Goal: Task Accomplishment & Management: Complete application form

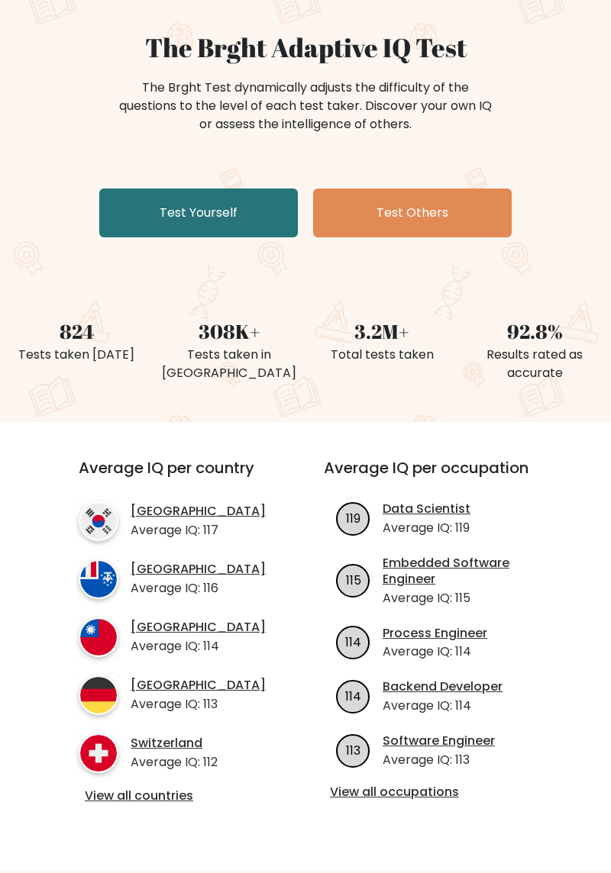
scroll to position [127, 0]
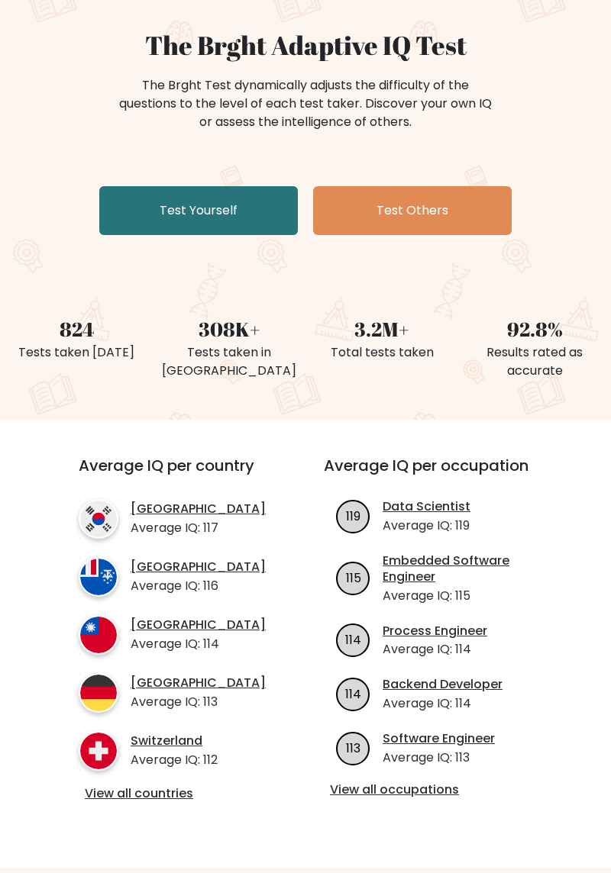
click at [260, 192] on link "Test Yourself" at bounding box center [198, 210] width 198 height 49
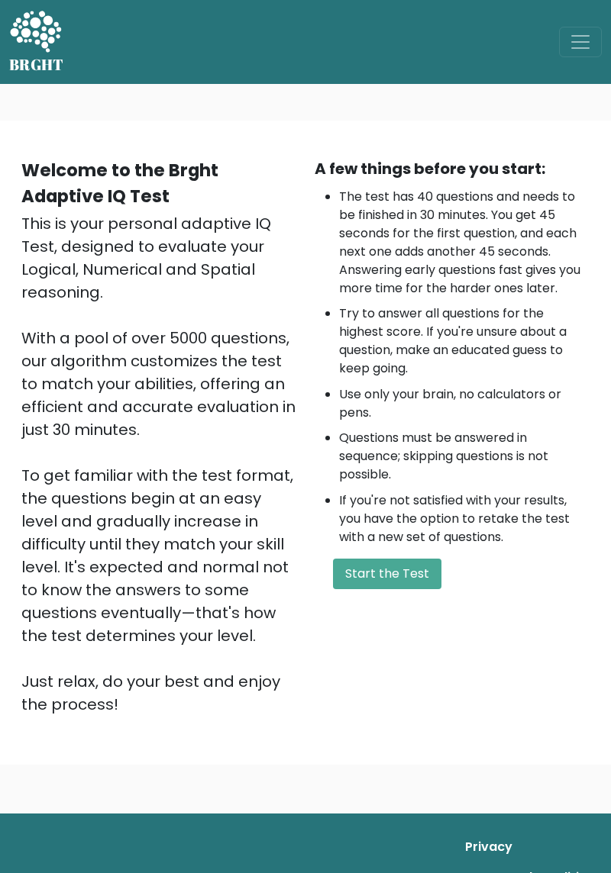
click at [426, 561] on button "Start the Test" at bounding box center [387, 574] width 108 height 31
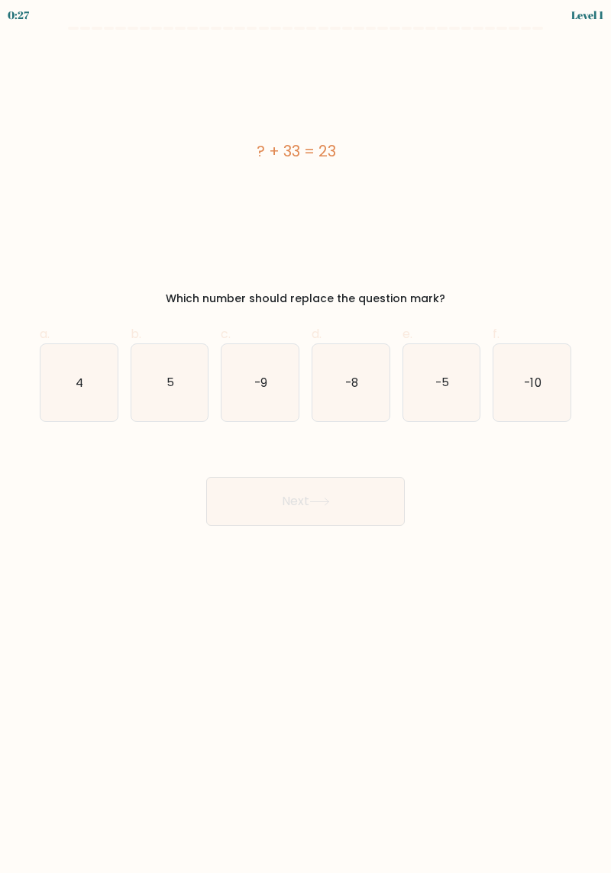
click at [549, 391] on icon "-10" at bounding box center [531, 382] width 77 height 77
click at [306, 437] on input "f. -10" at bounding box center [305, 442] width 1 height 10
radio input "true"
click at [385, 502] on button "Next" at bounding box center [305, 501] width 198 height 49
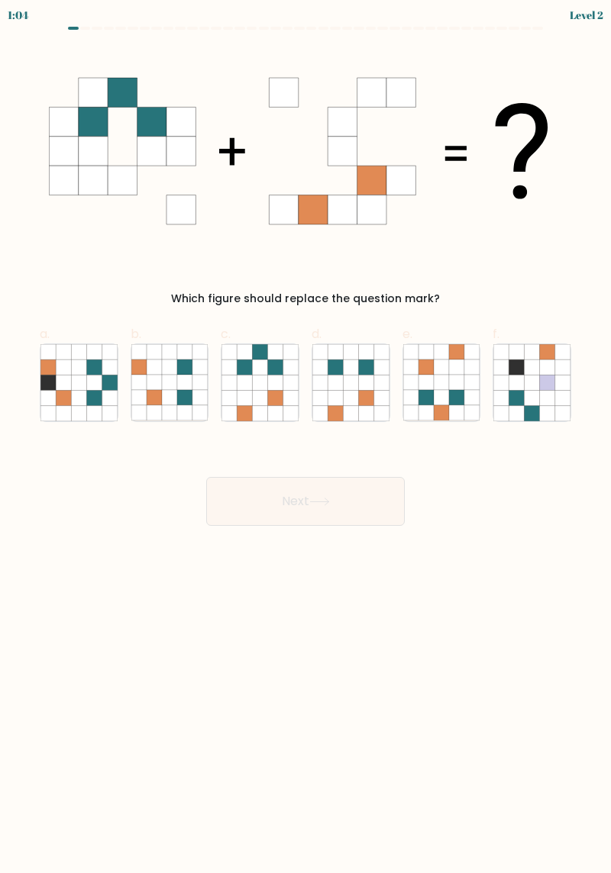
click at [391, 499] on button "Next" at bounding box center [305, 501] width 198 height 49
click at [353, 360] on icon at bounding box center [350, 366] width 15 height 15
click at [306, 437] on input "d." at bounding box center [305, 442] width 1 height 10
radio input "true"
click at [371, 500] on button "Next" at bounding box center [305, 501] width 198 height 49
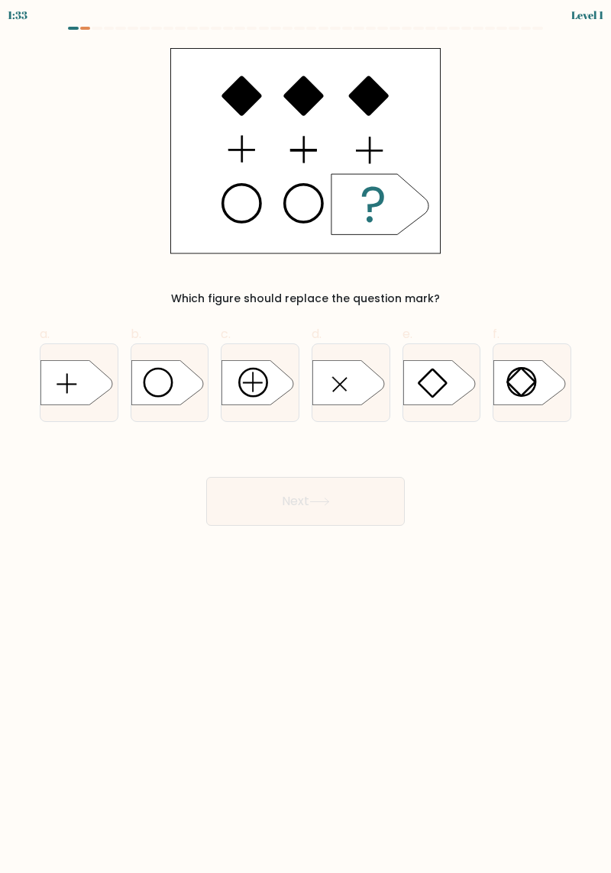
click at [222, 369] on icon at bounding box center [258, 382] width 72 height 45
click at [305, 437] on input "c." at bounding box center [305, 442] width 1 height 10
radio input "true"
click at [183, 398] on icon at bounding box center [167, 382] width 72 height 45
click at [305, 437] on input "b." at bounding box center [305, 442] width 1 height 10
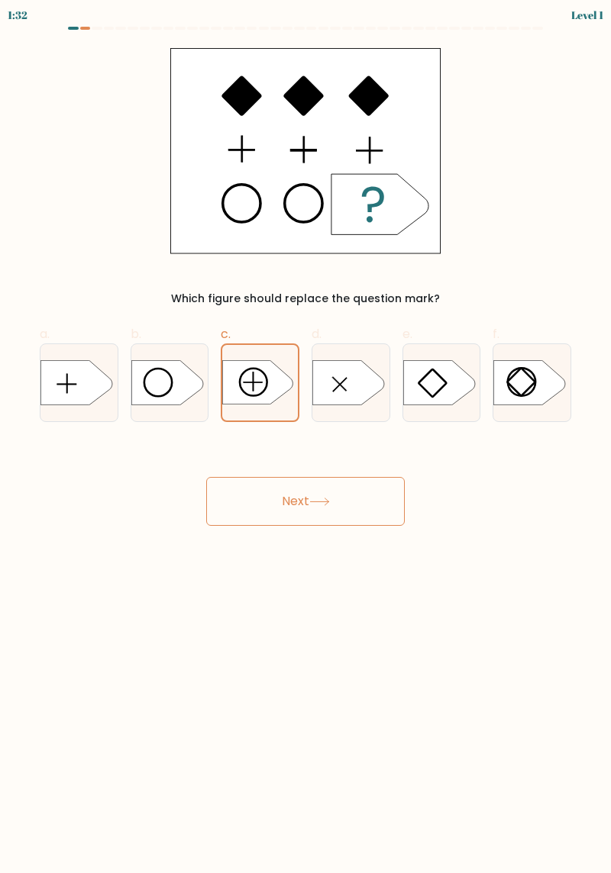
radio input "true"
click at [350, 502] on button "Next" at bounding box center [305, 501] width 198 height 49
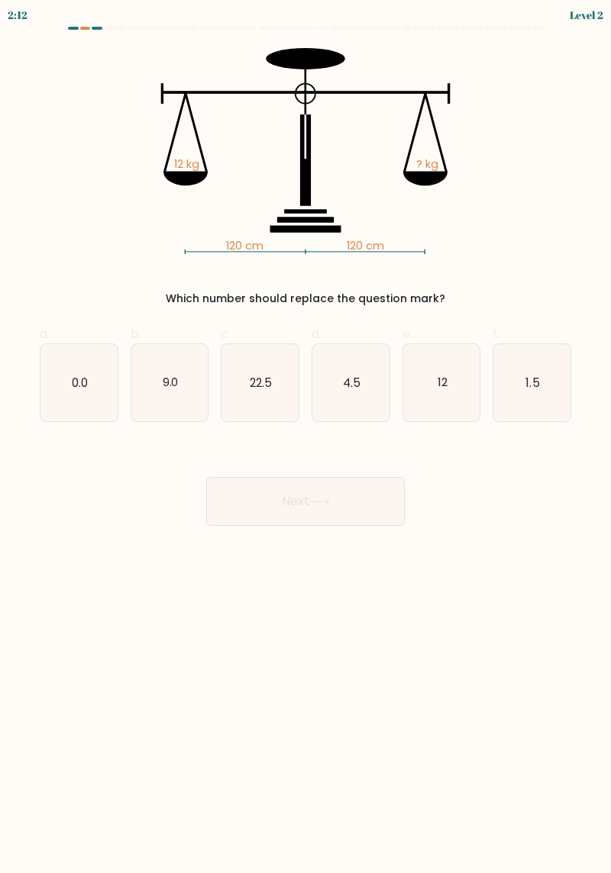
click at [437, 396] on icon "12" at bounding box center [441, 382] width 77 height 77
click at [306, 437] on input "e. 12" at bounding box center [305, 442] width 1 height 10
radio input "true"
click at [351, 504] on button "Next" at bounding box center [305, 501] width 198 height 49
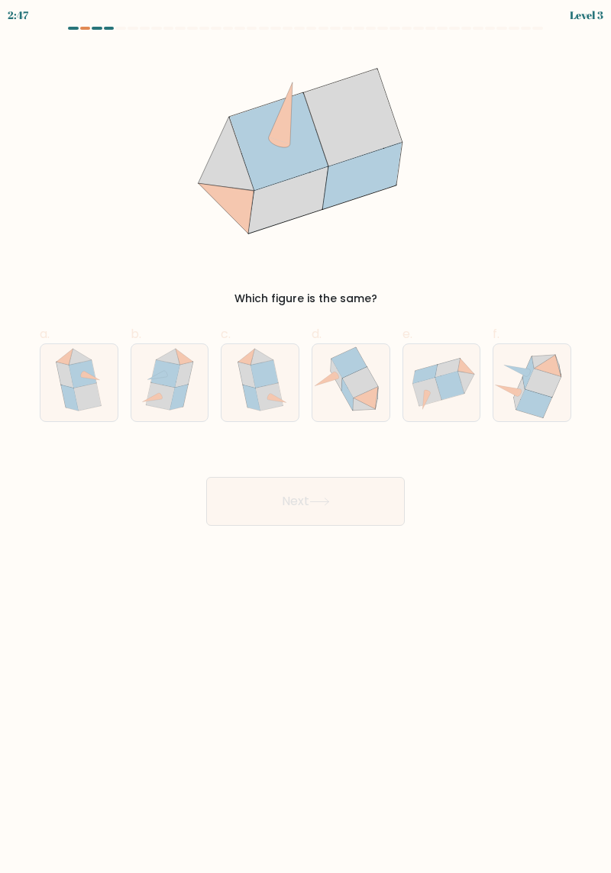
click at [81, 393] on icon at bounding box center [87, 396] width 27 height 27
click at [305, 437] on input "a." at bounding box center [305, 442] width 1 height 10
radio input "true"
click at [346, 524] on button "Next" at bounding box center [305, 501] width 198 height 49
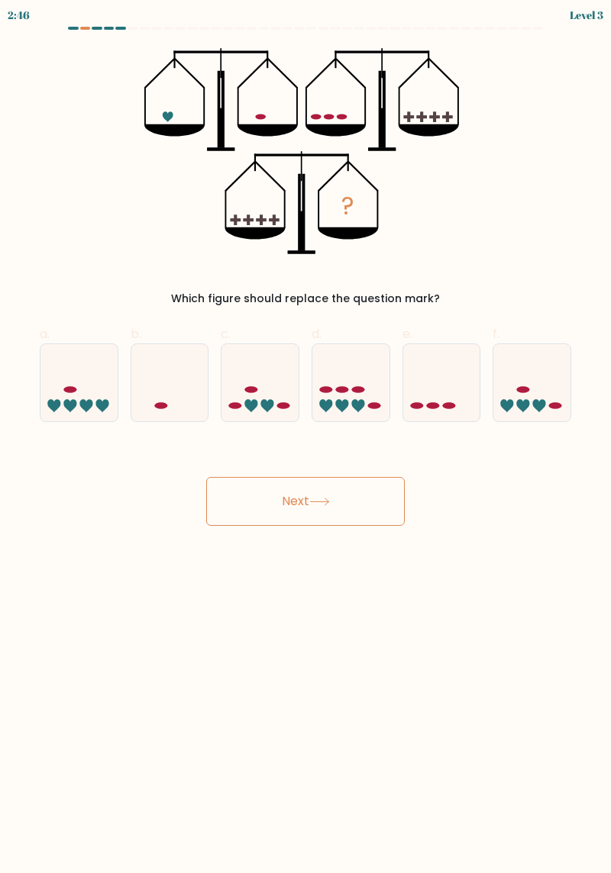
click at [399, 508] on button "Next" at bounding box center [305, 501] width 198 height 49
click at [276, 403] on icon at bounding box center [259, 382] width 77 height 63
click at [305, 437] on input "c." at bounding box center [305, 442] width 1 height 10
radio input "true"
click at [354, 417] on div at bounding box center [350, 382] width 79 height 79
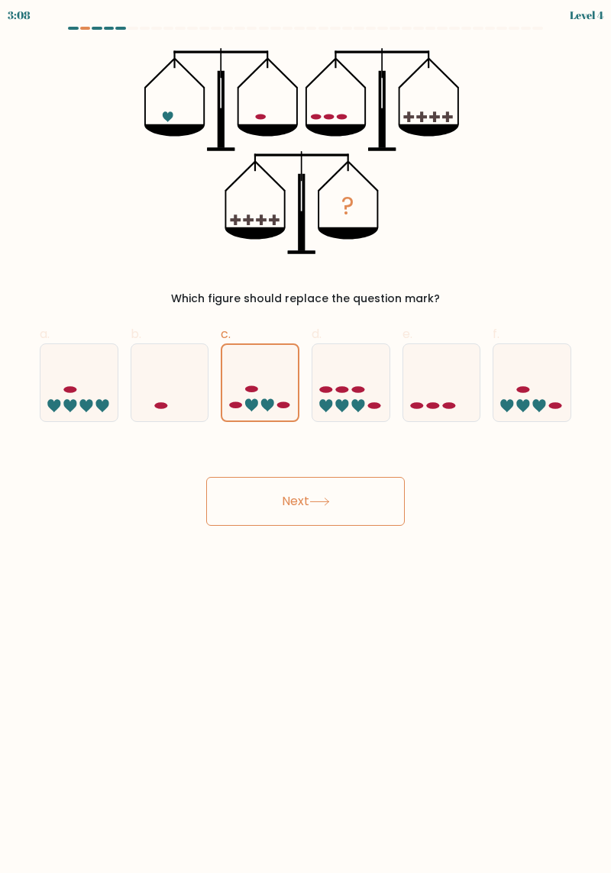
click at [306, 437] on input "d." at bounding box center [305, 442] width 1 height 10
radio input "true"
click at [392, 504] on button "Next" at bounding box center [305, 501] width 198 height 49
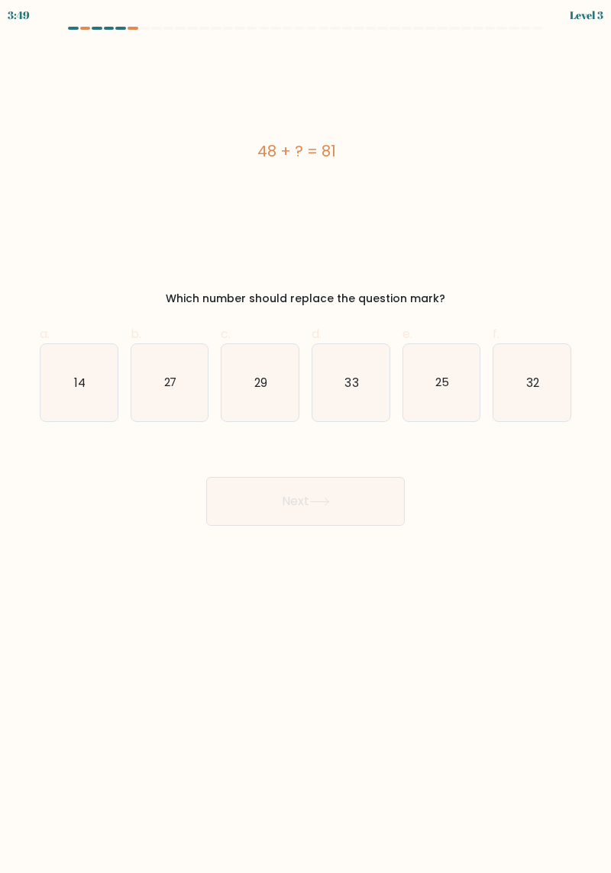
click at [356, 397] on icon "33" at bounding box center [350, 382] width 77 height 77
click at [306, 437] on input "d. 33" at bounding box center [305, 442] width 1 height 10
radio input "true"
click at [356, 508] on button "Next" at bounding box center [305, 501] width 198 height 49
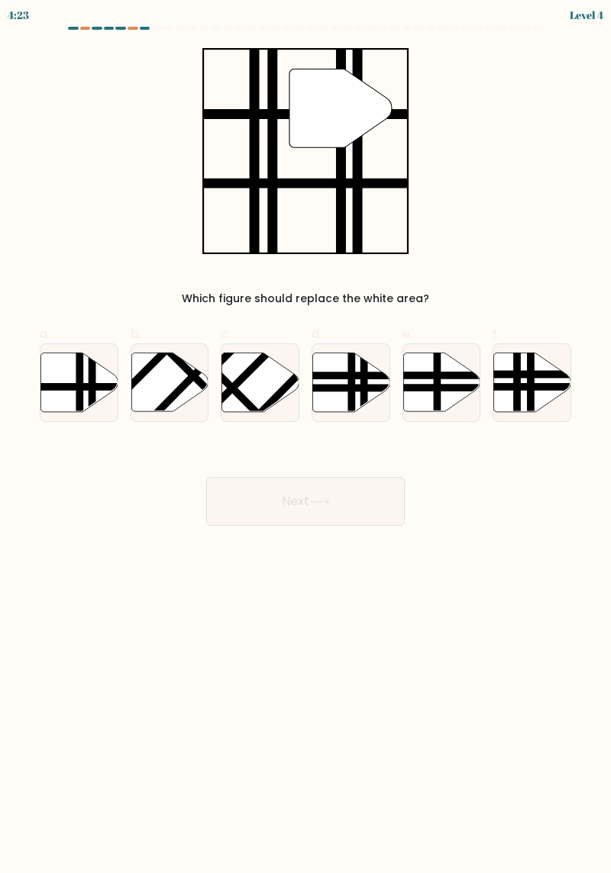
click at [75, 387] on line at bounding box center [53, 387] width 155 height 0
click at [305, 437] on input "a." at bounding box center [305, 442] width 1 height 10
radio input "true"
click at [386, 492] on button "Next" at bounding box center [305, 501] width 198 height 49
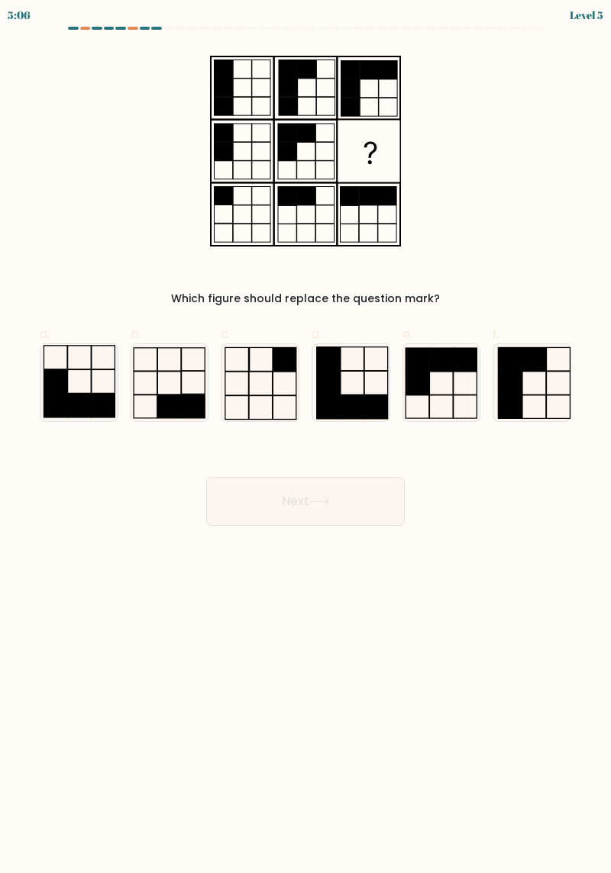
click at [385, 492] on button "Next" at bounding box center [305, 501] width 198 height 49
click at [442, 394] on icon at bounding box center [441, 382] width 77 height 77
click at [306, 437] on input "e." at bounding box center [305, 442] width 1 height 10
radio input "true"
click at [371, 511] on button "Next" at bounding box center [305, 501] width 198 height 49
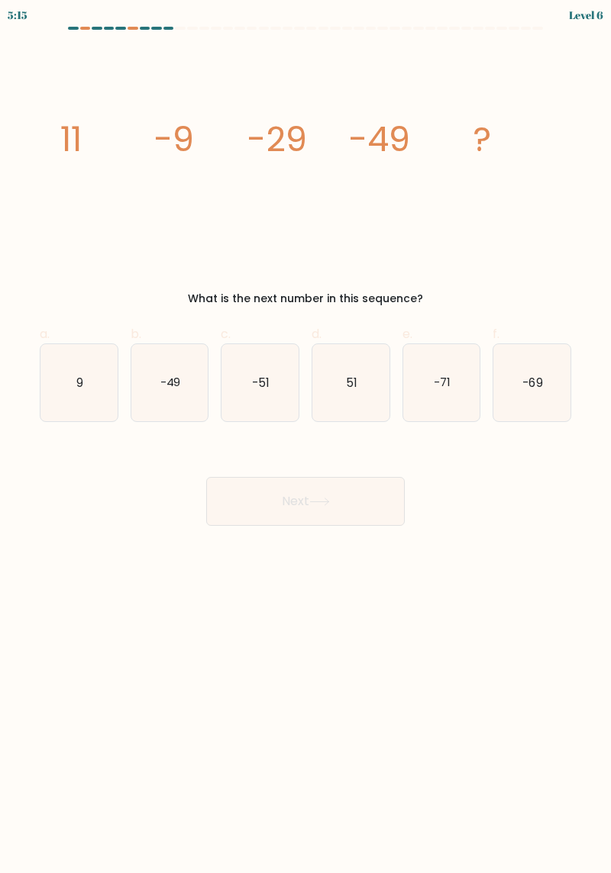
click at [529, 400] on icon "-69" at bounding box center [531, 382] width 77 height 77
click at [306, 437] on input "f. -69" at bounding box center [305, 442] width 1 height 10
radio input "true"
click at [382, 508] on button "Next" at bounding box center [305, 501] width 198 height 49
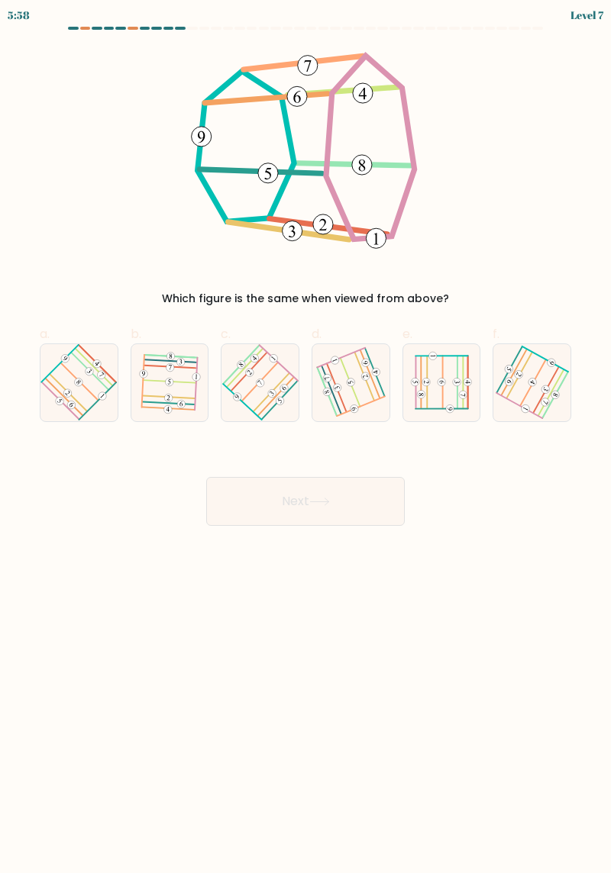
scroll to position [8, 0]
click at [360, 399] on 586 at bounding box center [361, 407] width 48 height 20
click at [306, 437] on input "d." at bounding box center [305, 442] width 1 height 10
radio input "true"
click at [356, 489] on button "Next" at bounding box center [305, 501] width 198 height 49
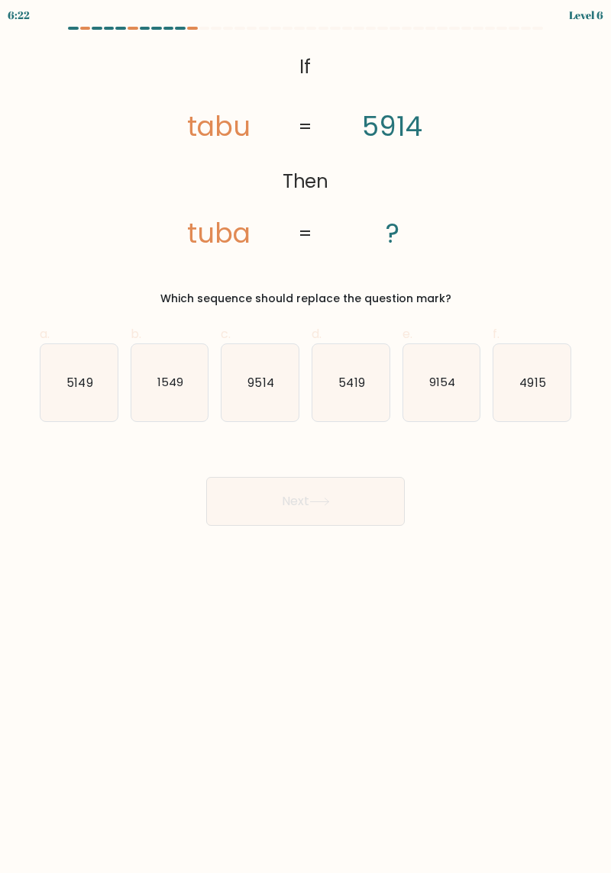
click at [354, 395] on icon "5419" at bounding box center [350, 382] width 77 height 77
click at [306, 437] on input "d. 5419" at bounding box center [305, 442] width 1 height 10
radio input "true"
click at [346, 494] on button "Next" at bounding box center [305, 501] width 198 height 49
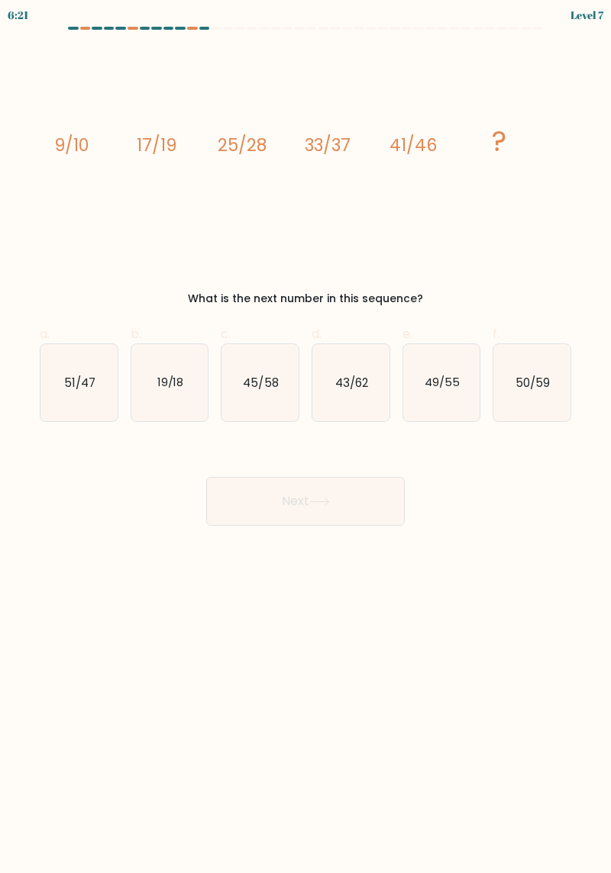
click at [376, 495] on button "Next" at bounding box center [305, 501] width 198 height 49
click at [451, 395] on icon "49/55" at bounding box center [441, 382] width 77 height 77
click at [306, 437] on input "e. 49/55" at bounding box center [305, 442] width 1 height 10
radio input "true"
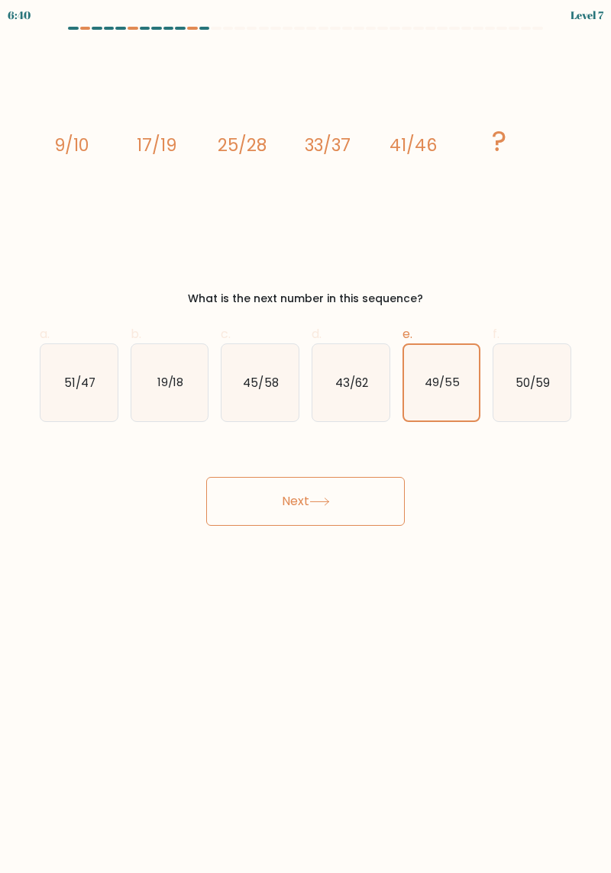
click at [369, 524] on button "Next" at bounding box center [305, 501] width 198 height 49
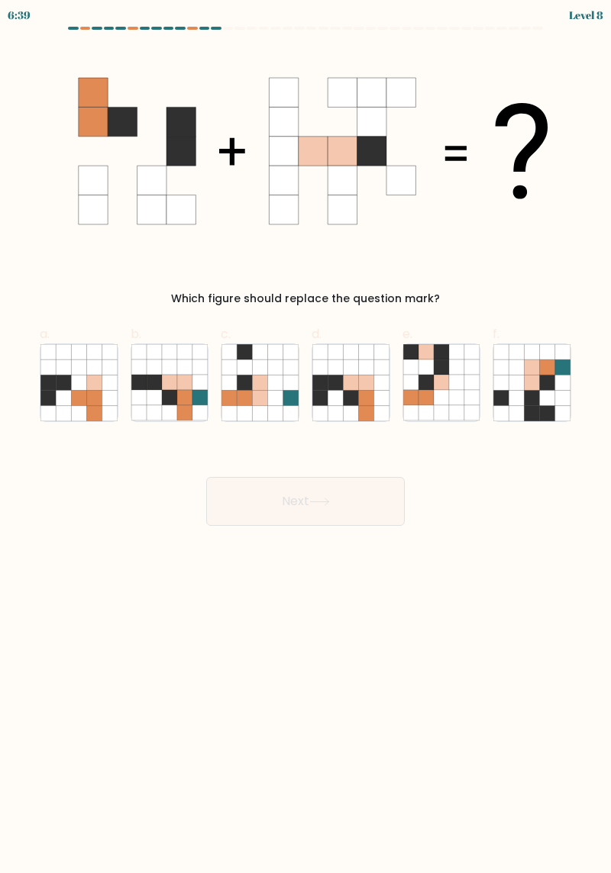
click at [363, 514] on button "Next" at bounding box center [305, 501] width 198 height 49
click at [528, 420] on icon at bounding box center [531, 412] width 15 height 15
click at [306, 437] on input "f." at bounding box center [305, 442] width 1 height 10
radio input "true"
click at [384, 510] on button "Next" at bounding box center [305, 501] width 198 height 49
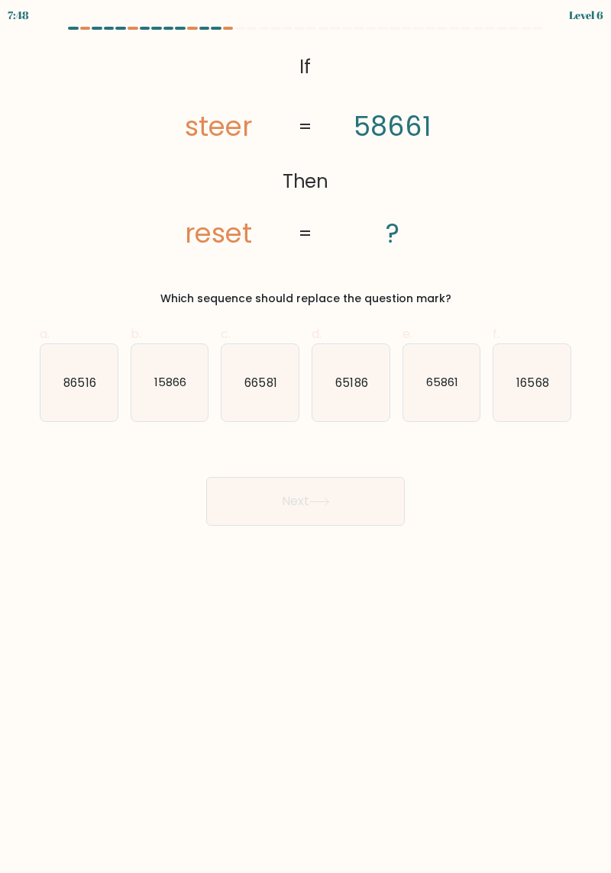
click at [362, 502] on button "Next" at bounding box center [305, 501] width 198 height 49
click at [542, 394] on icon "16568" at bounding box center [531, 382] width 77 height 77
click at [306, 437] on input "f. 16568" at bounding box center [305, 442] width 1 height 10
radio input "true"
click at [371, 507] on button "Next" at bounding box center [305, 501] width 198 height 49
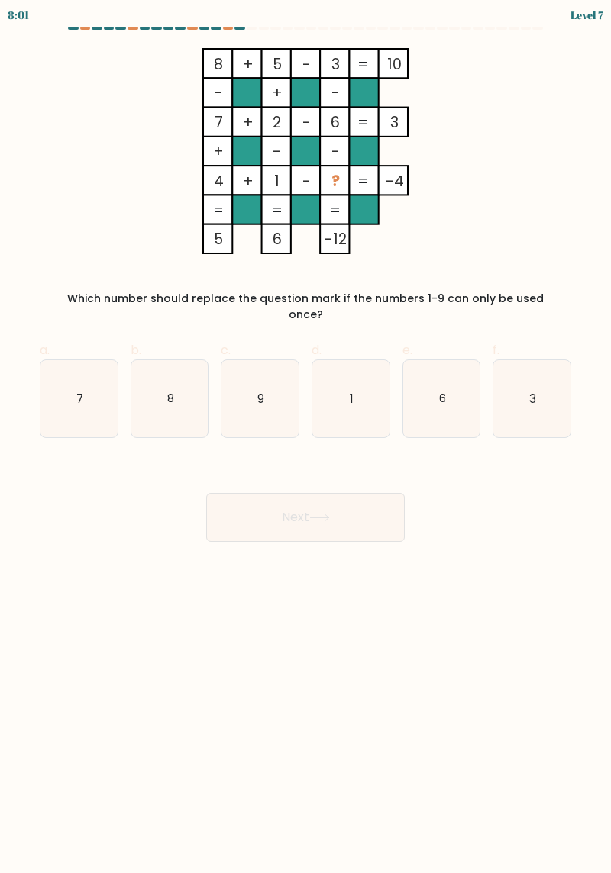
click at [274, 398] on icon "9" at bounding box center [259, 398] width 77 height 77
click at [305, 437] on input "c. 9" at bounding box center [305, 442] width 1 height 10
radio input "true"
click at [329, 493] on button "Next" at bounding box center [305, 517] width 198 height 49
click at [369, 493] on button "Next" at bounding box center [305, 517] width 198 height 49
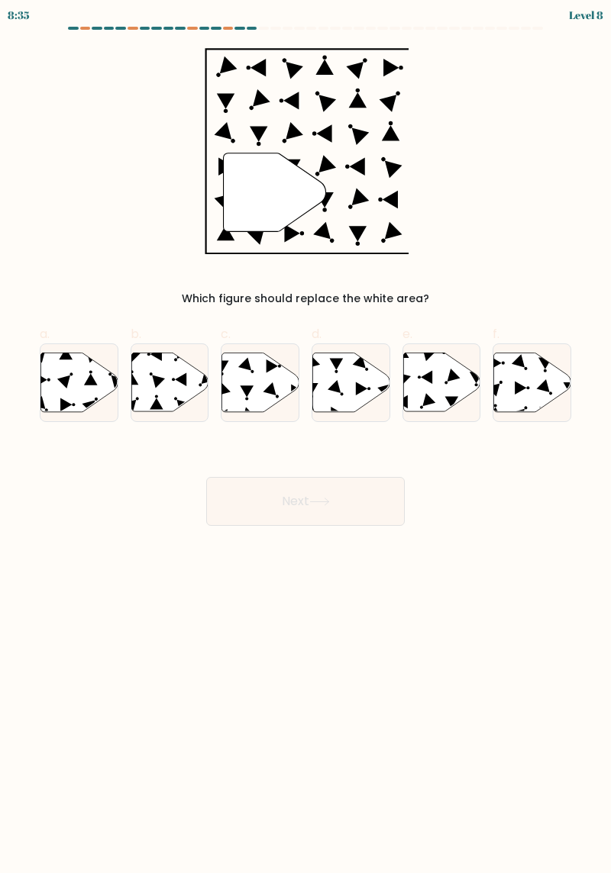
click at [379, 492] on button "Next" at bounding box center [305, 501] width 198 height 49
click at [345, 517] on button "Next" at bounding box center [305, 501] width 198 height 49
click at [49, 385] on icon at bounding box center [78, 382] width 77 height 59
click at [305, 437] on input "a." at bounding box center [305, 442] width 1 height 10
radio input "true"
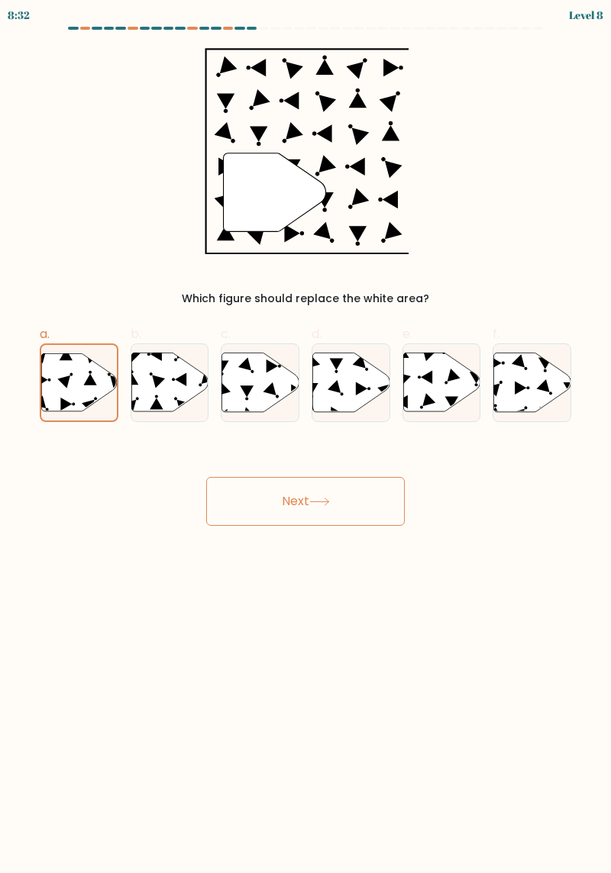
click at [332, 508] on button "Next" at bounding box center [305, 501] width 198 height 49
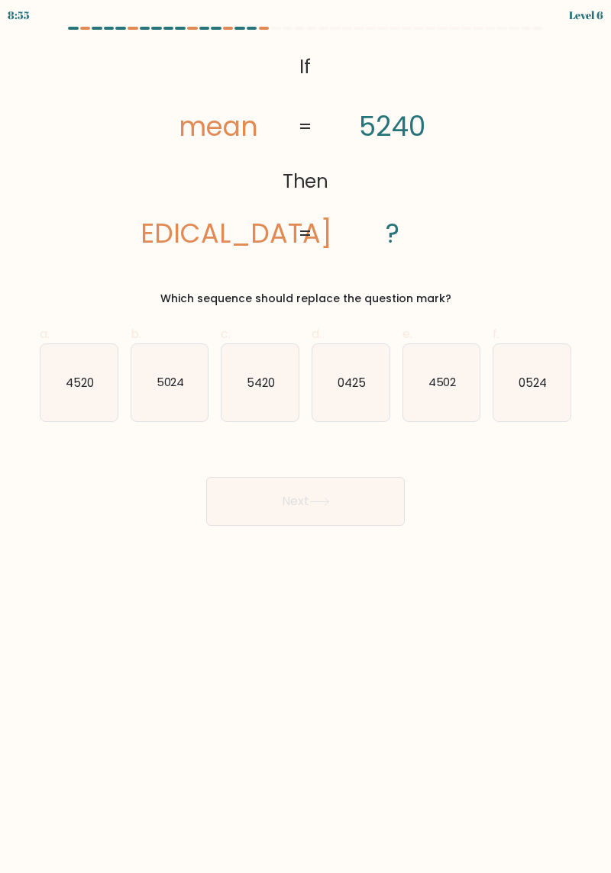
click at [78, 390] on text "4520" at bounding box center [80, 382] width 28 height 16
click at [305, 437] on input "a. 4520" at bounding box center [305, 442] width 1 height 10
radio input "true"
click at [377, 512] on button "Next" at bounding box center [305, 501] width 198 height 49
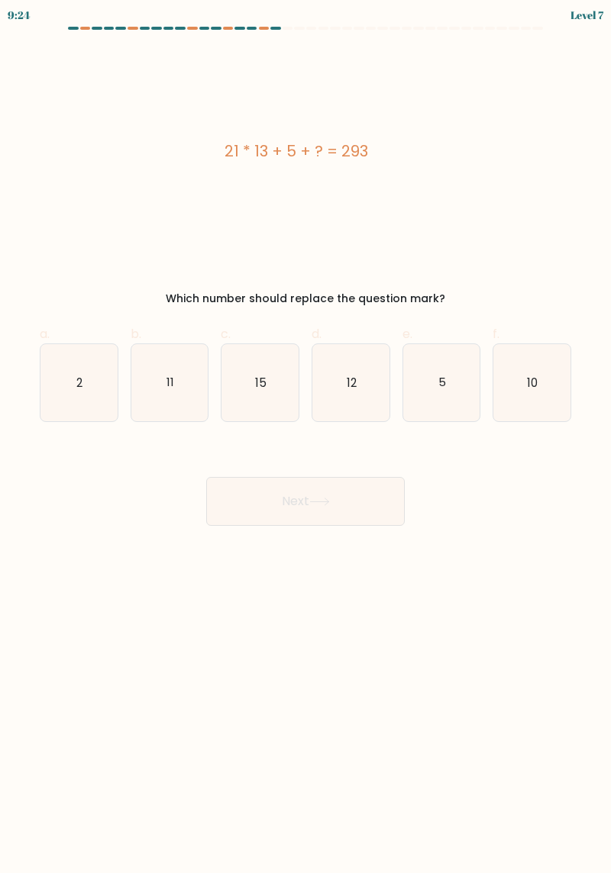
click at [265, 397] on icon "15" at bounding box center [259, 382] width 77 height 77
click at [305, 437] on input "c. 15" at bounding box center [305, 442] width 1 height 10
radio input "true"
click at [320, 510] on button "Next" at bounding box center [305, 501] width 198 height 49
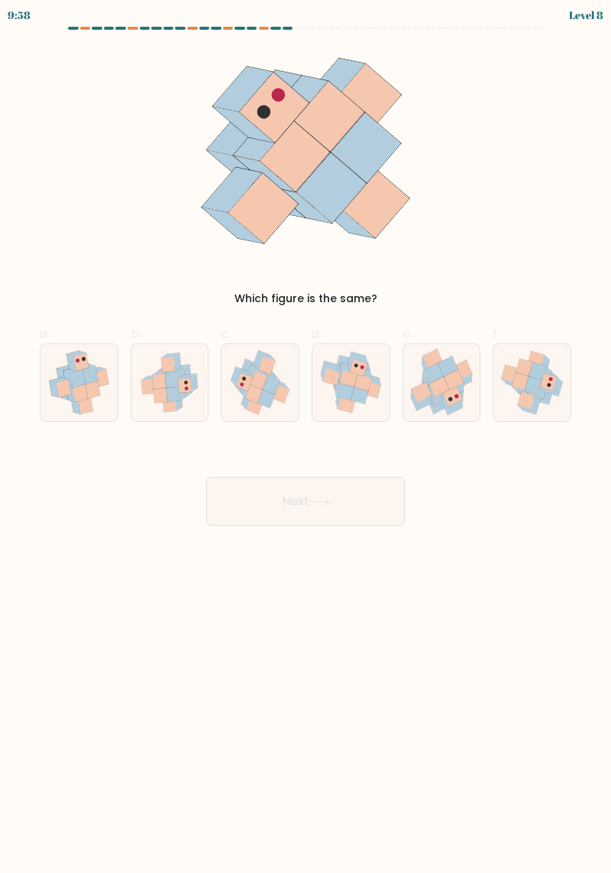
click at [374, 384] on icon at bounding box center [372, 390] width 18 height 17
click at [306, 437] on input "d." at bounding box center [305, 442] width 1 height 10
radio input "true"
click at [375, 508] on button "Next" at bounding box center [305, 501] width 198 height 49
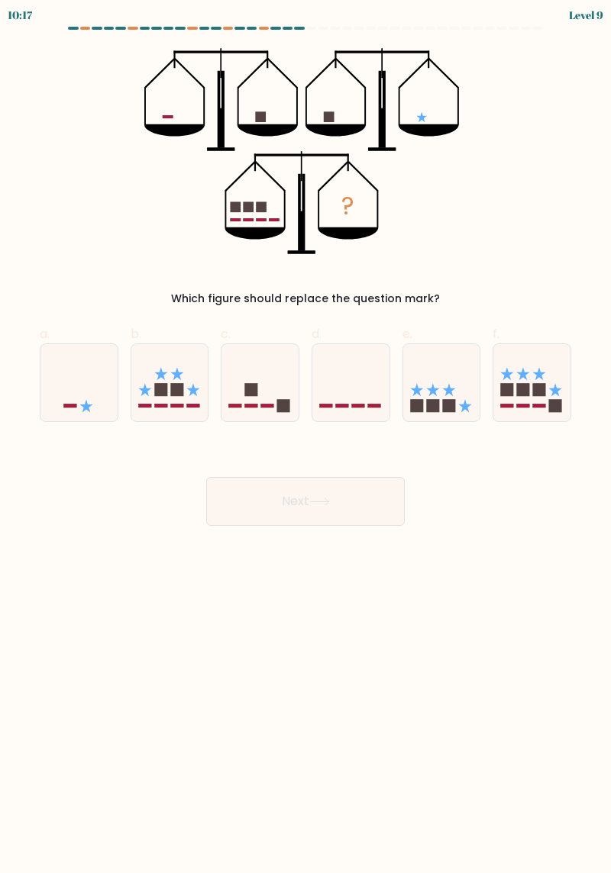
click at [547, 395] on icon at bounding box center [531, 382] width 77 height 63
click at [306, 437] on input "f." at bounding box center [305, 442] width 1 height 10
radio input "true"
click at [368, 510] on button "Next" at bounding box center [305, 501] width 198 height 49
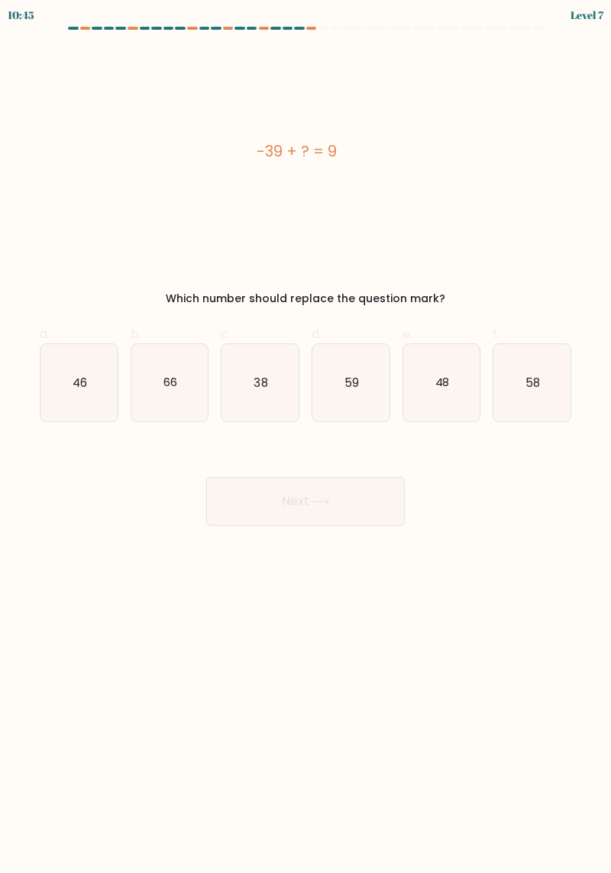
click at [454, 406] on icon "48" at bounding box center [441, 382] width 77 height 77
click at [306, 437] on input "e. 48" at bounding box center [305, 442] width 1 height 10
radio input "true"
click at [377, 514] on button "Next" at bounding box center [305, 501] width 198 height 49
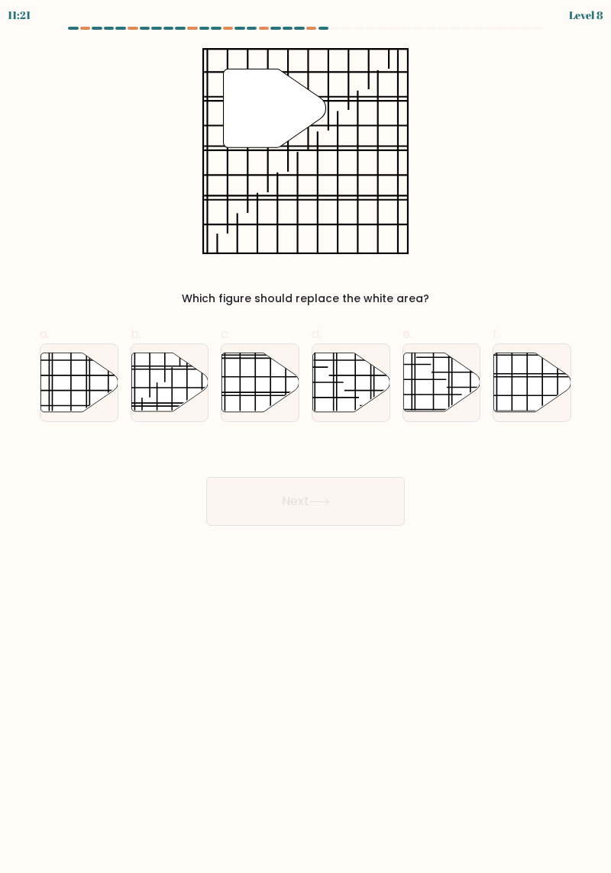
click at [202, 398] on line at bounding box center [202, 383] width 0 height 92
click at [305, 437] on input "b." at bounding box center [305, 442] width 1 height 10
radio input "true"
click at [350, 507] on button "Next" at bounding box center [305, 501] width 198 height 49
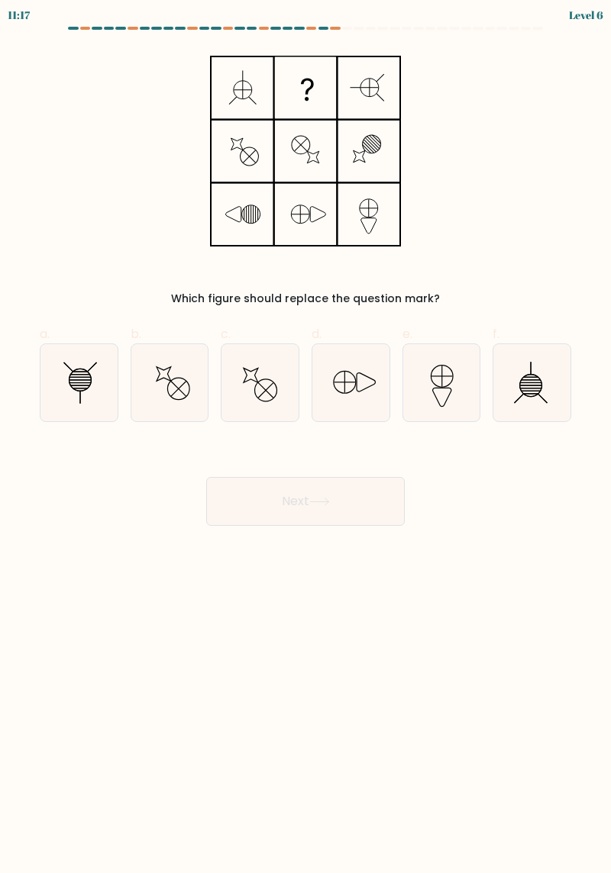
click at [359, 508] on button "Next" at bounding box center [305, 501] width 198 height 49
click at [557, 388] on icon at bounding box center [531, 382] width 77 height 77
click at [306, 437] on input "f." at bounding box center [305, 442] width 1 height 10
radio input "true"
click at [242, 488] on button "Next" at bounding box center [305, 501] width 198 height 49
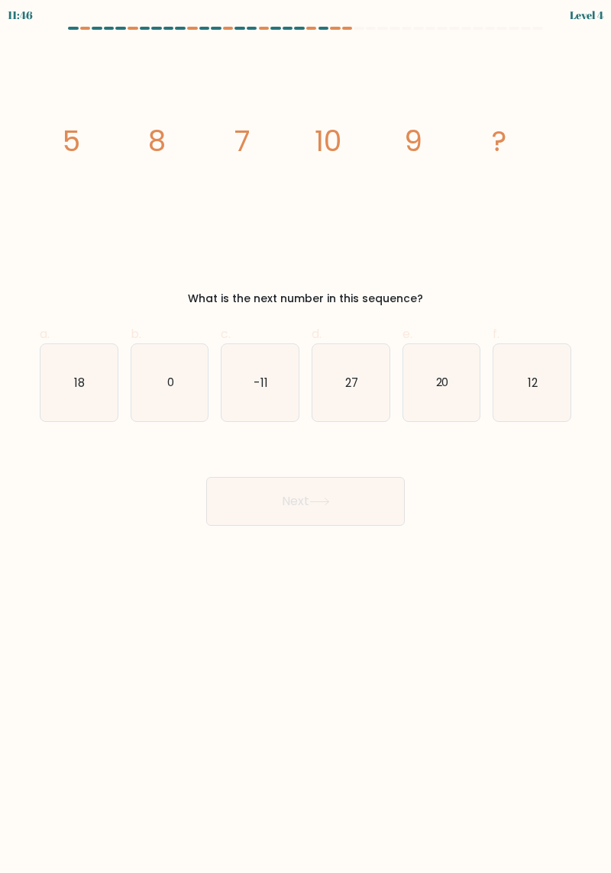
click at [448, 400] on icon "20" at bounding box center [441, 382] width 77 height 77
click at [306, 437] on input "e. 20" at bounding box center [305, 442] width 1 height 10
radio input "true"
click at [375, 511] on button "Next" at bounding box center [305, 501] width 198 height 49
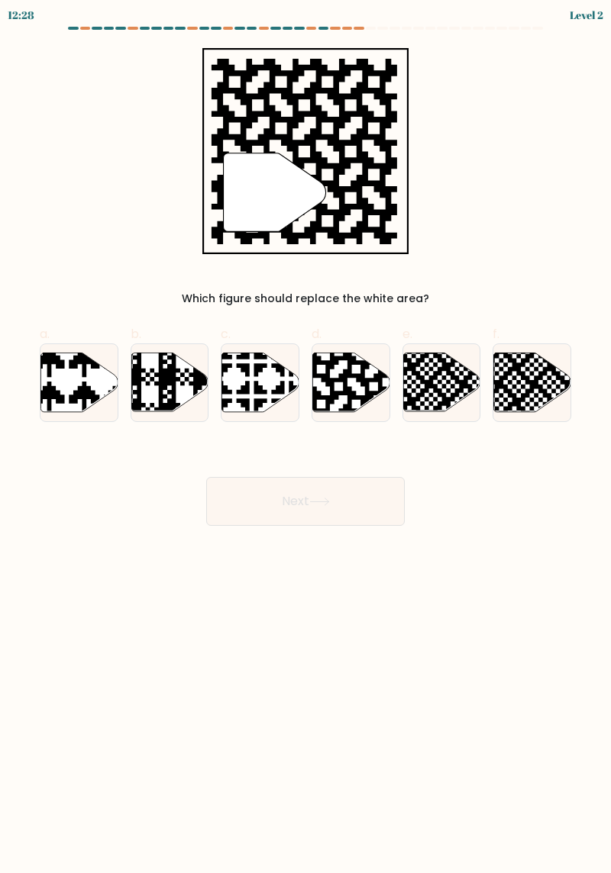
click at [369, 411] on icon at bounding box center [350, 383] width 77 height 60
click at [306, 437] on input "d." at bounding box center [305, 442] width 1 height 10
radio input "true"
click at [376, 503] on button "Next" at bounding box center [305, 501] width 198 height 49
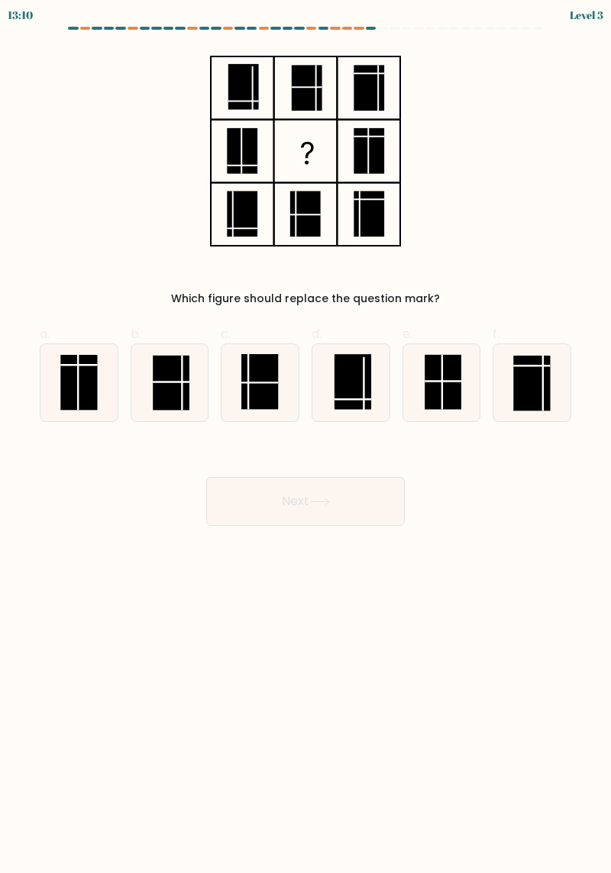
click at [383, 417] on icon at bounding box center [350, 382] width 77 height 77
click at [306, 437] on input "d." at bounding box center [305, 442] width 1 height 10
radio input "true"
click at [299, 510] on button "Next" at bounding box center [305, 501] width 198 height 49
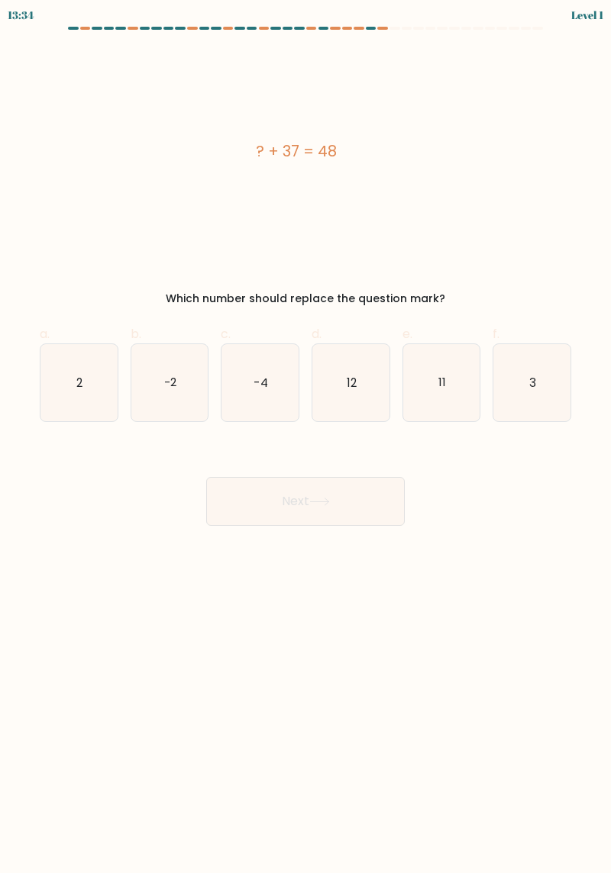
click at [368, 404] on icon "12" at bounding box center [350, 382] width 77 height 77
click at [306, 437] on input "d. 12" at bounding box center [305, 442] width 1 height 10
radio input "true"
click at [377, 501] on button "Next" at bounding box center [305, 501] width 198 height 49
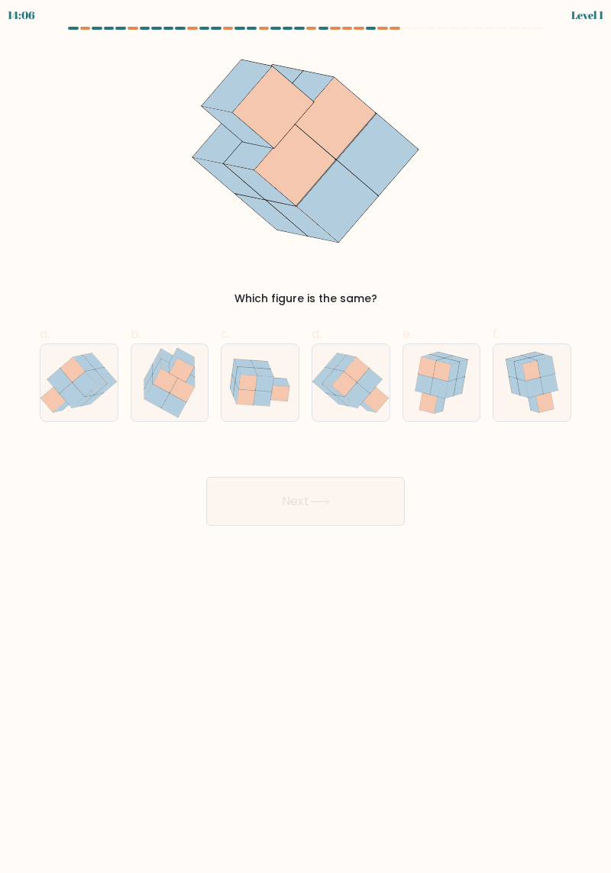
click at [366, 413] on icon at bounding box center [350, 383] width 77 height 67
click at [306, 437] on input "d." at bounding box center [305, 442] width 1 height 10
radio input "true"
click at [359, 498] on button "Next" at bounding box center [305, 501] width 198 height 49
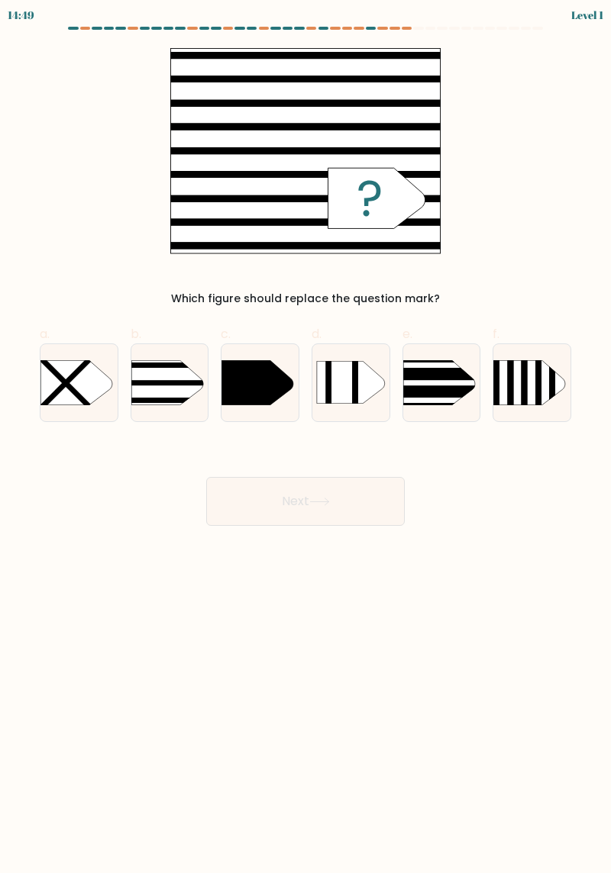
click at [453, 392] on rect at bounding box center [386, 348] width 200 height 152
click at [306, 437] on input "e." at bounding box center [305, 442] width 1 height 10
radio input "true"
click at [378, 485] on button "Next" at bounding box center [305, 501] width 198 height 49
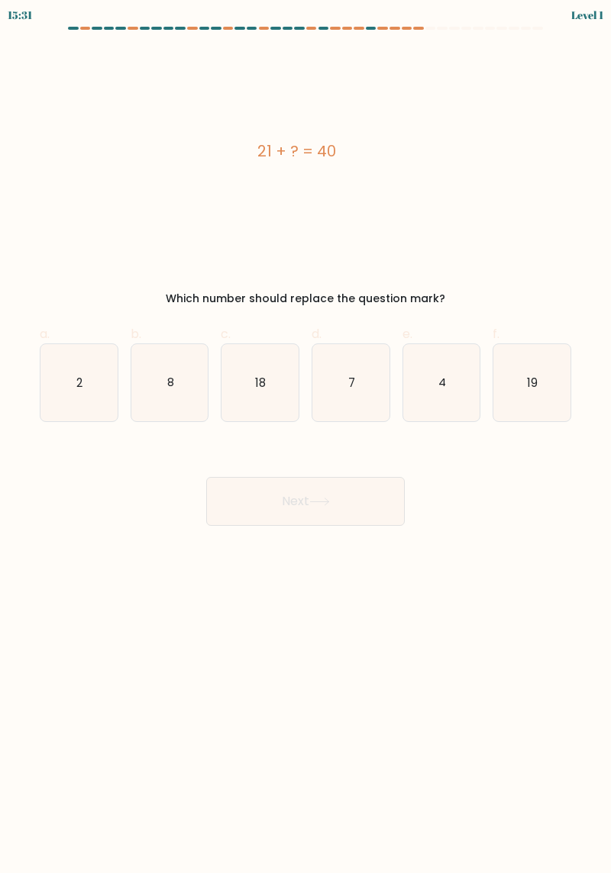
click at [546, 374] on icon "19" at bounding box center [531, 382] width 77 height 77
click at [306, 437] on input "f. 19" at bounding box center [305, 442] width 1 height 10
radio input "true"
click at [366, 506] on button "Next" at bounding box center [305, 501] width 198 height 49
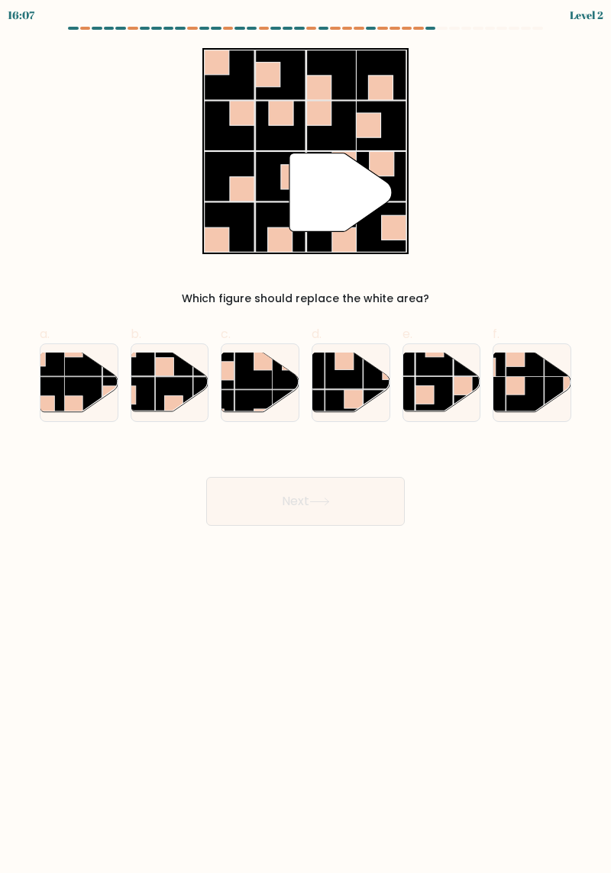
click at [156, 380] on rect at bounding box center [173, 395] width 37 height 37
click at [305, 437] on input "b." at bounding box center [305, 442] width 1 height 10
radio input "true"
click at [366, 523] on button "Next" at bounding box center [305, 501] width 198 height 49
